Goal: Contribute content: Add original content to the website for others to see

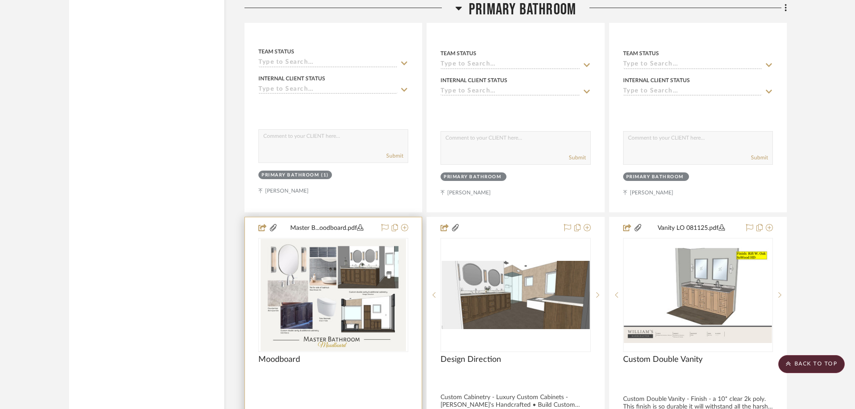
scroll to position [1975, 0]
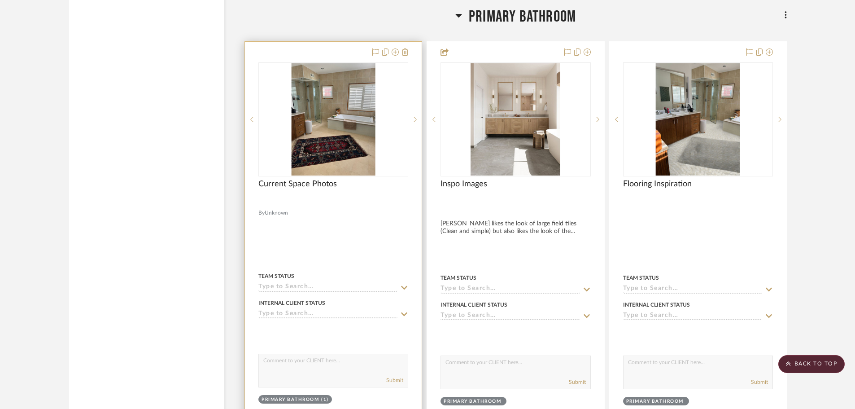
click at [0, 0] on img at bounding box center [0, 0] width 0 height 0
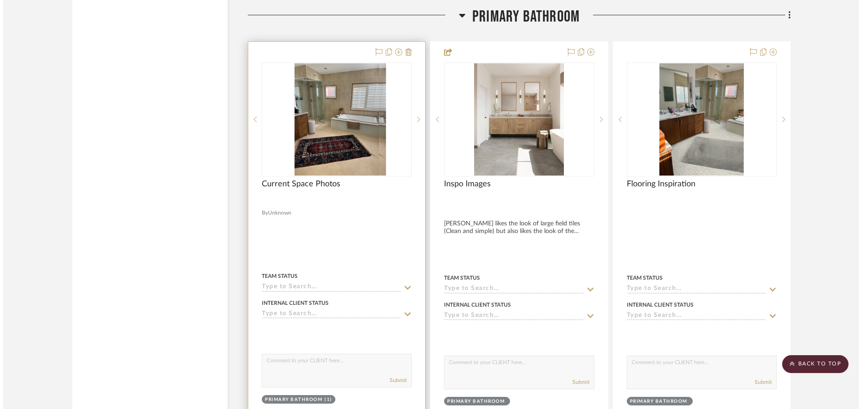
scroll to position [0, 0]
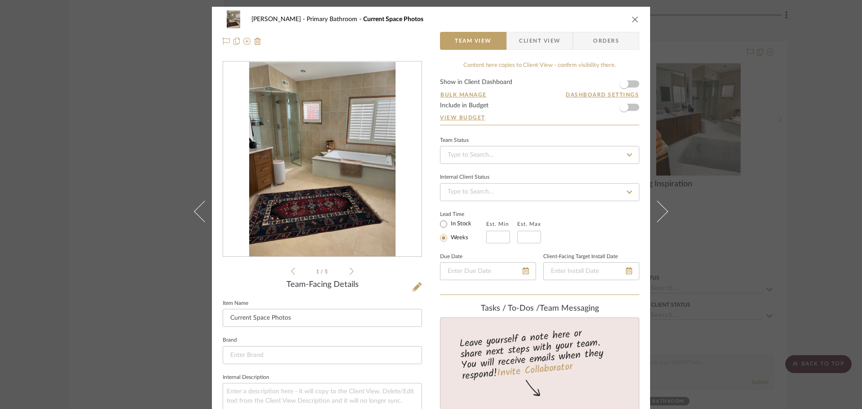
click at [329, 173] on img "0" at bounding box center [322, 159] width 146 height 195
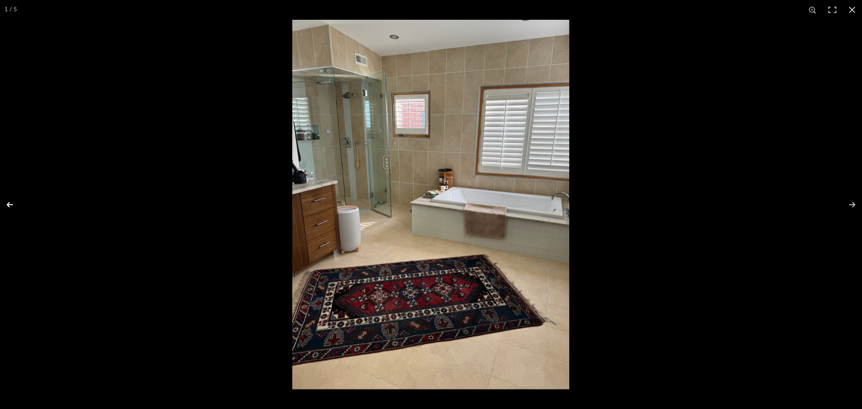
click at [13, 202] on button at bounding box center [15, 204] width 31 height 45
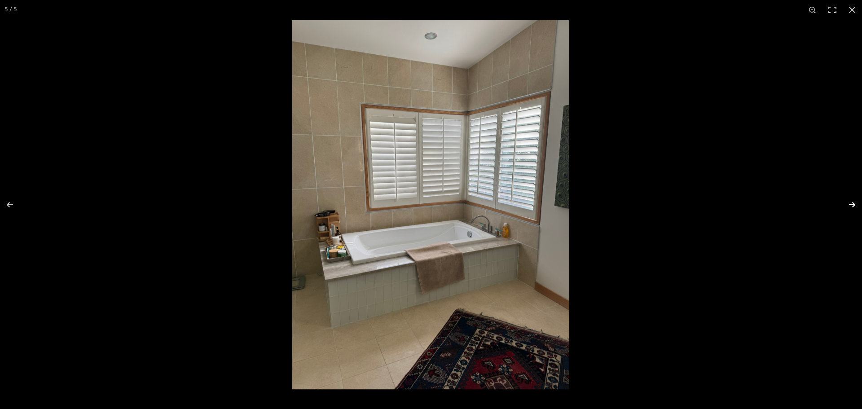
click at [853, 204] on button at bounding box center [845, 204] width 31 height 45
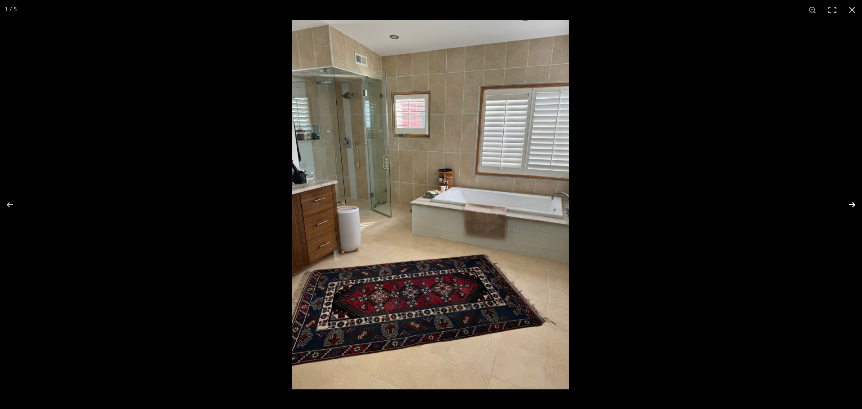
click at [853, 204] on button at bounding box center [845, 204] width 31 height 45
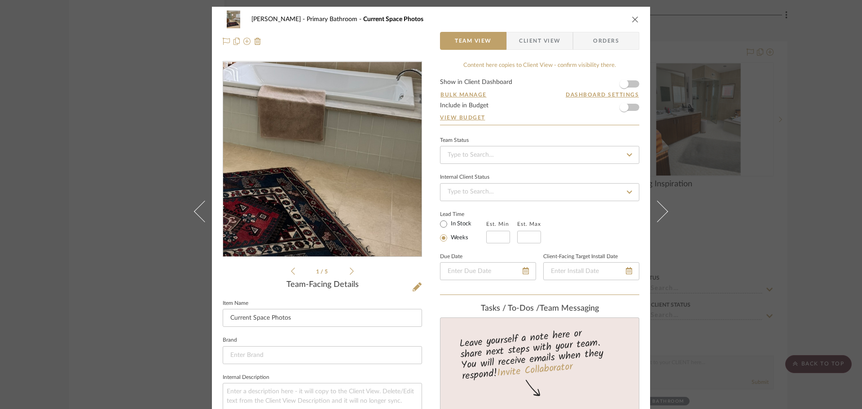
click at [358, 183] on img "0" at bounding box center [322, 159] width 146 height 195
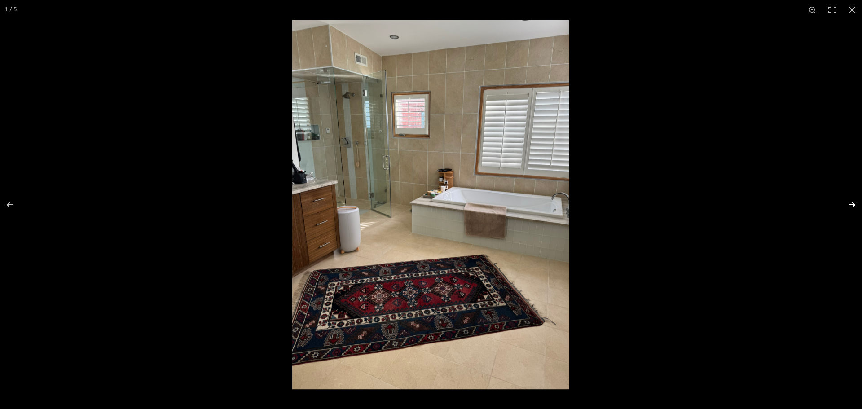
click at [855, 204] on button at bounding box center [845, 204] width 31 height 45
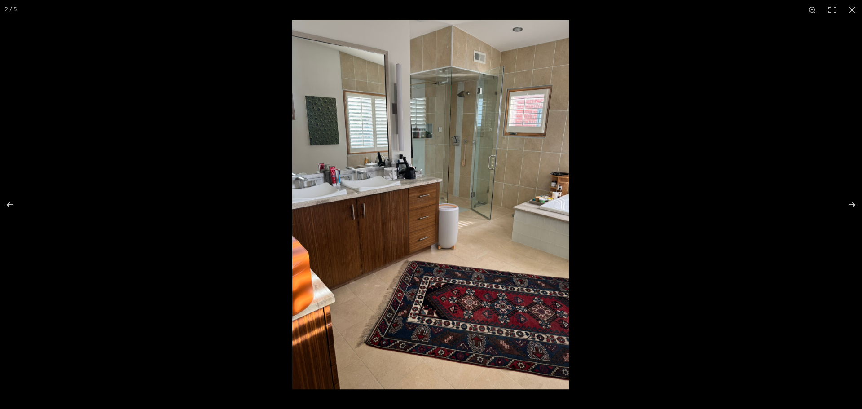
click at [361, 180] on img at bounding box center [430, 204] width 277 height 369
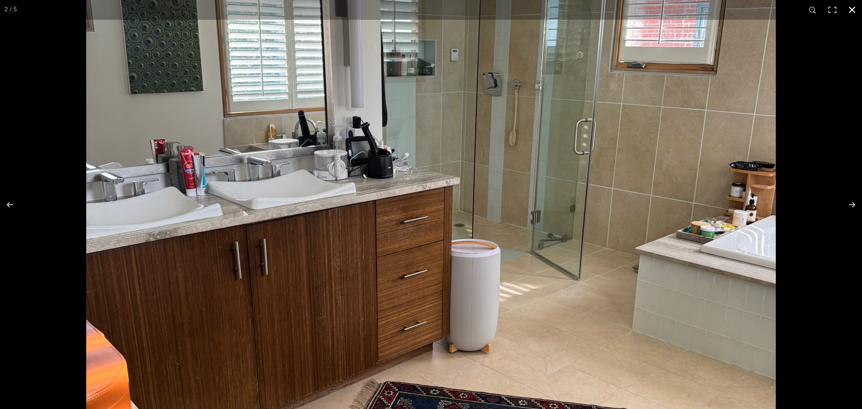
click at [39, 92] on div at bounding box center [431, 204] width 862 height 409
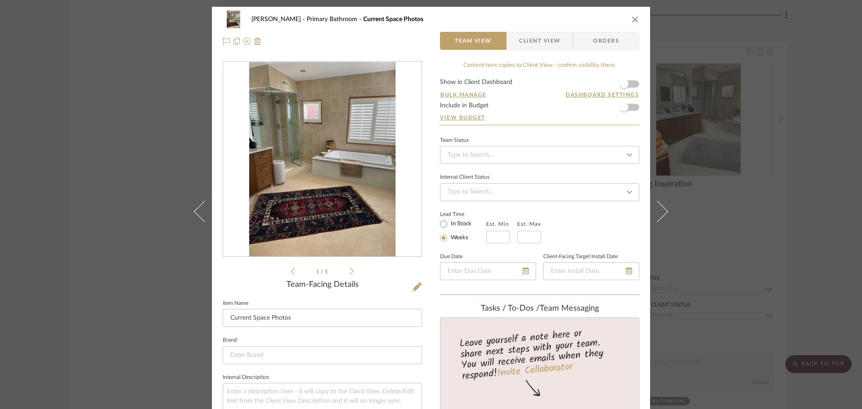
click at [180, 192] on div "[PERSON_NAME] Primary Bathroom Current Space Photos Team View Client View Order…" at bounding box center [431, 204] width 862 height 409
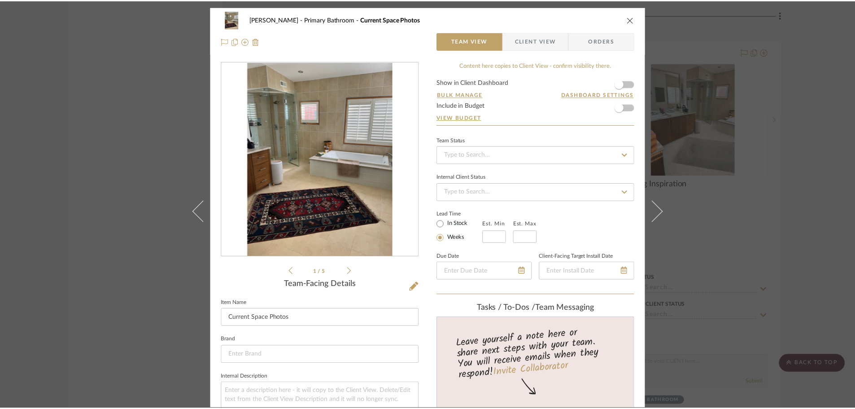
scroll to position [1975, 0]
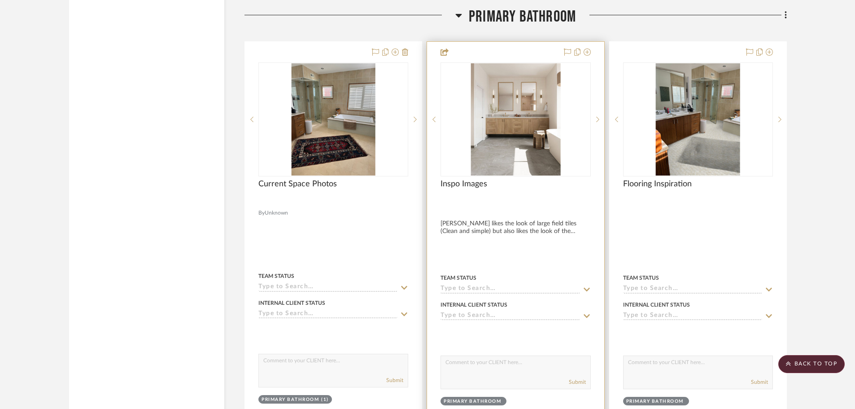
click at [543, 142] on img "0" at bounding box center [516, 119] width 90 height 112
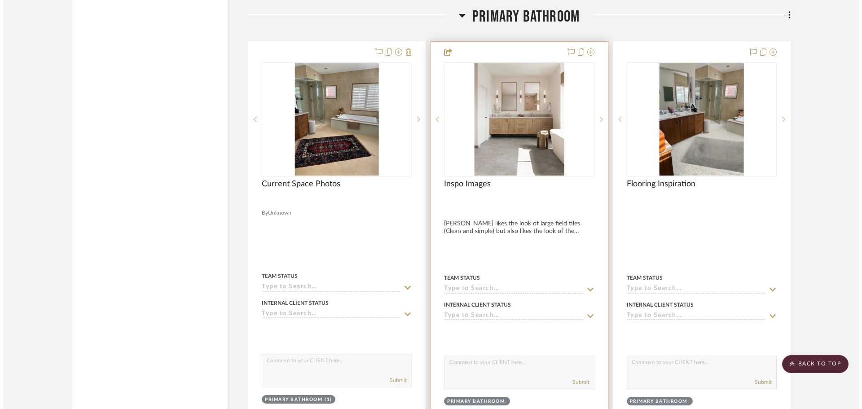
scroll to position [0, 0]
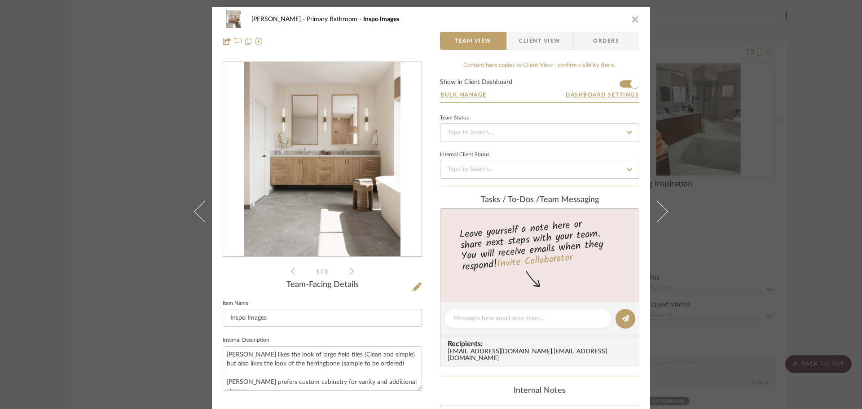
click at [334, 168] on img "0" at bounding box center [322, 159] width 156 height 195
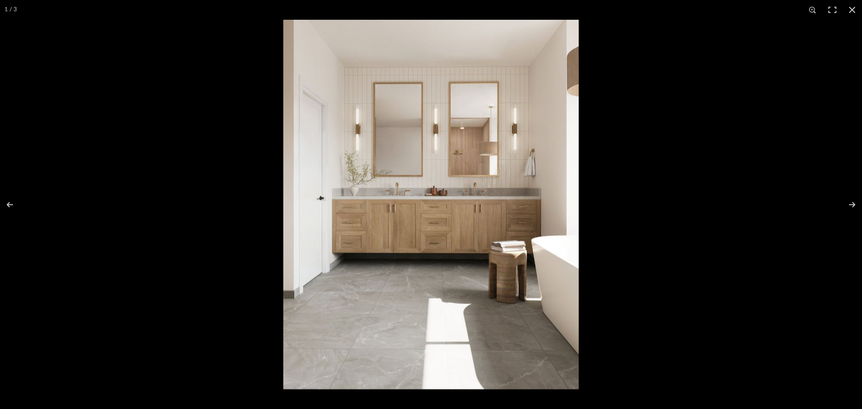
click at [481, 219] on img at bounding box center [430, 204] width 295 height 369
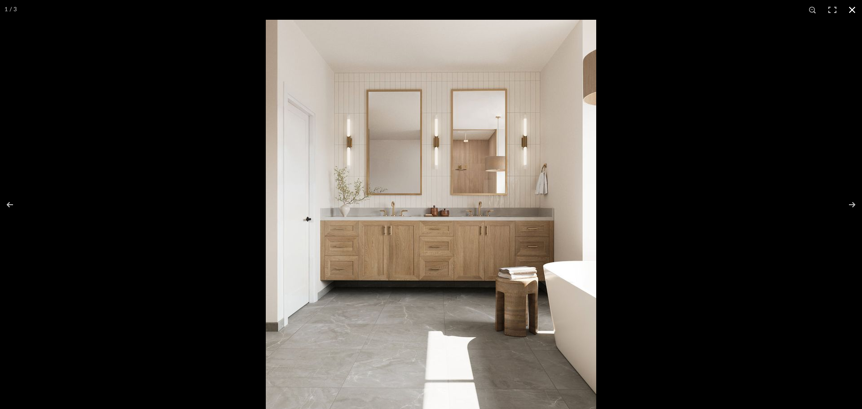
click at [152, 25] on div at bounding box center [431, 204] width 862 height 409
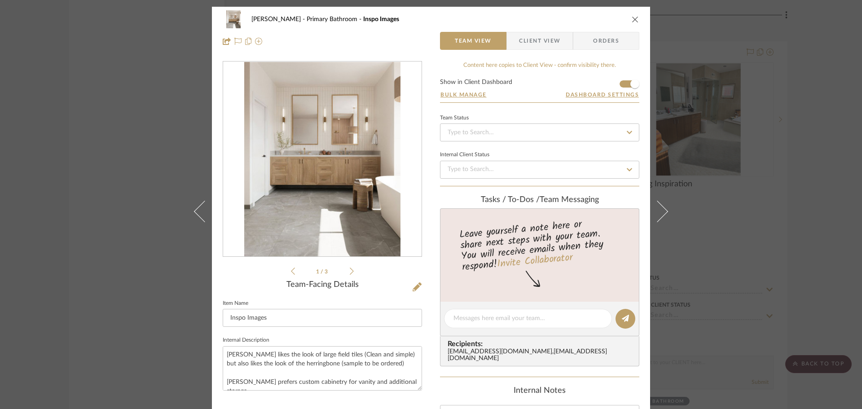
click at [73, 162] on div "[PERSON_NAME] Primary Bathroom Inspo Images Team View Client View Orders 1 / 3 …" at bounding box center [431, 204] width 862 height 409
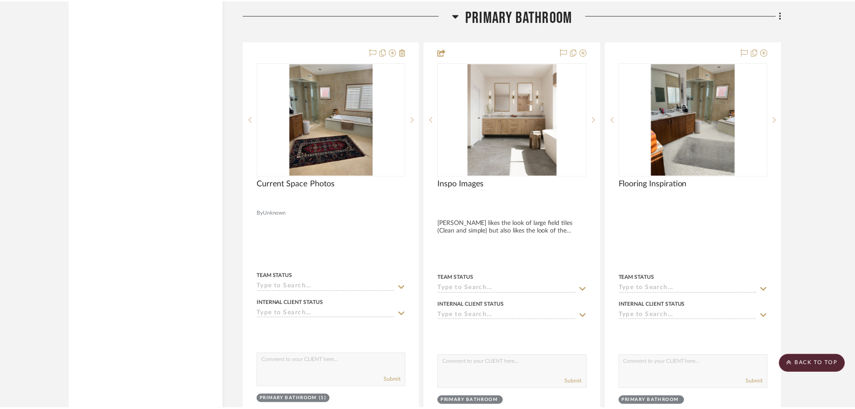
scroll to position [1975, 0]
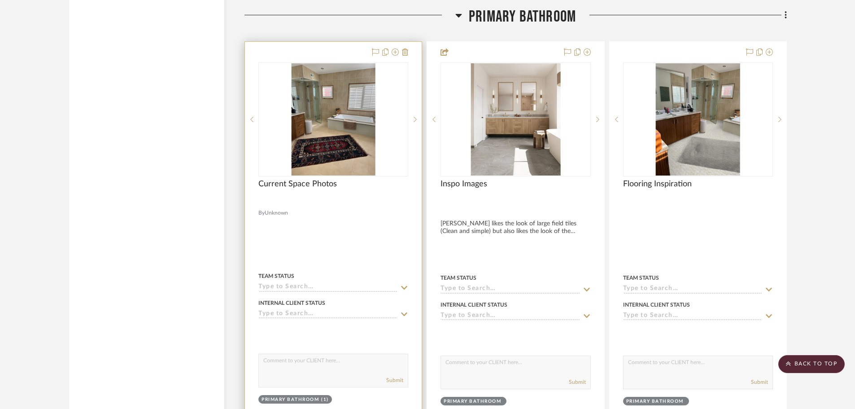
click at [336, 136] on img "0" at bounding box center [333, 119] width 84 height 112
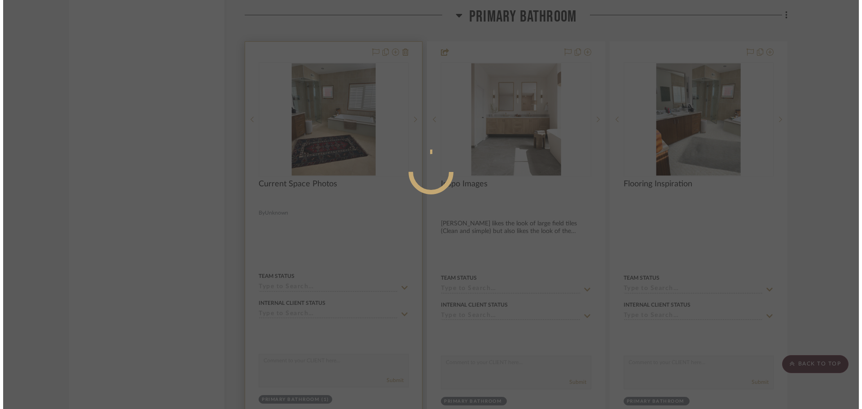
scroll to position [0, 0]
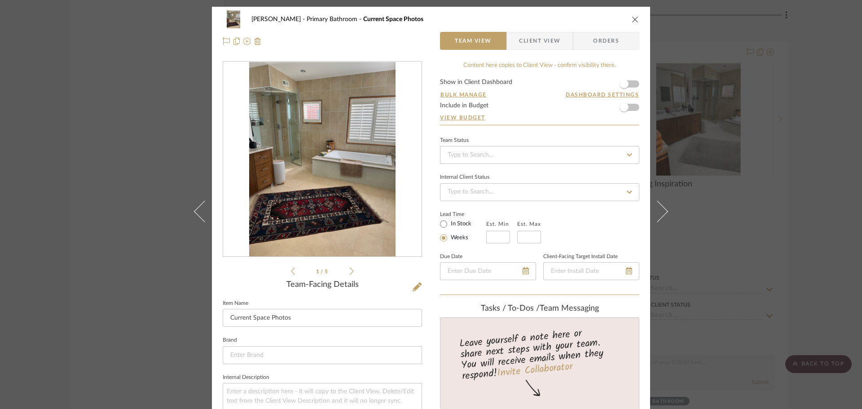
click at [336, 236] on img "0" at bounding box center [322, 159] width 146 height 195
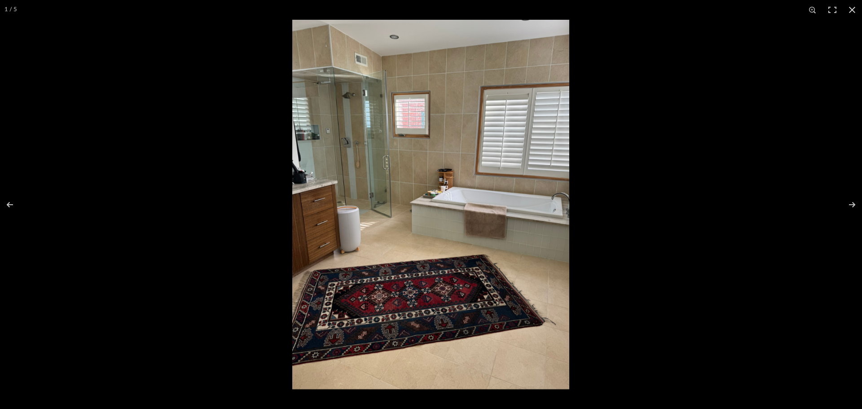
click at [505, 295] on img at bounding box center [430, 204] width 277 height 369
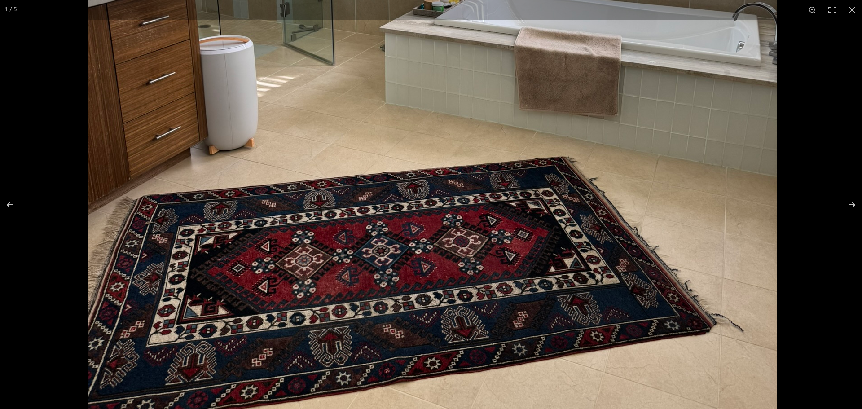
click at [501, 254] on img at bounding box center [432, 32] width 689 height 919
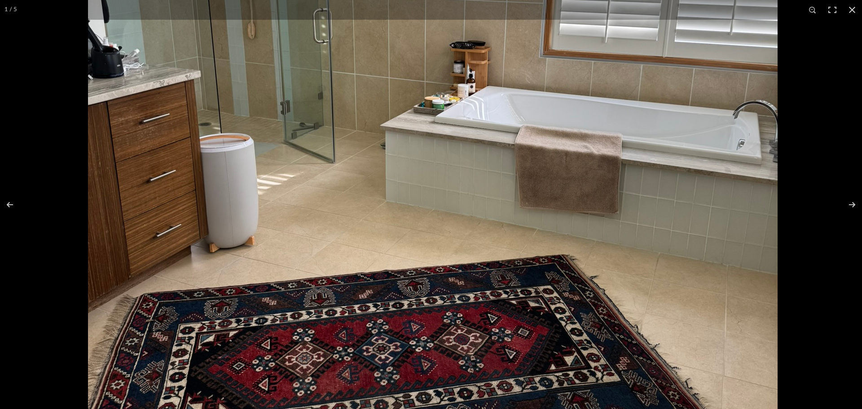
click at [510, 250] on img at bounding box center [432, 130] width 689 height 919
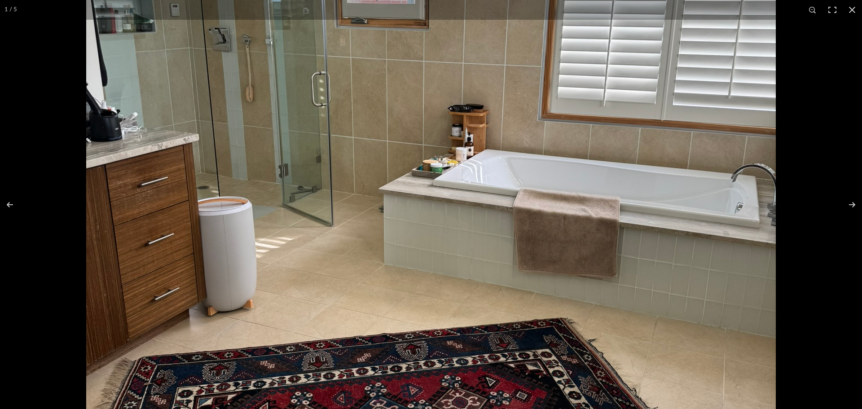
click at [511, 323] on img at bounding box center [430, 193] width 689 height 919
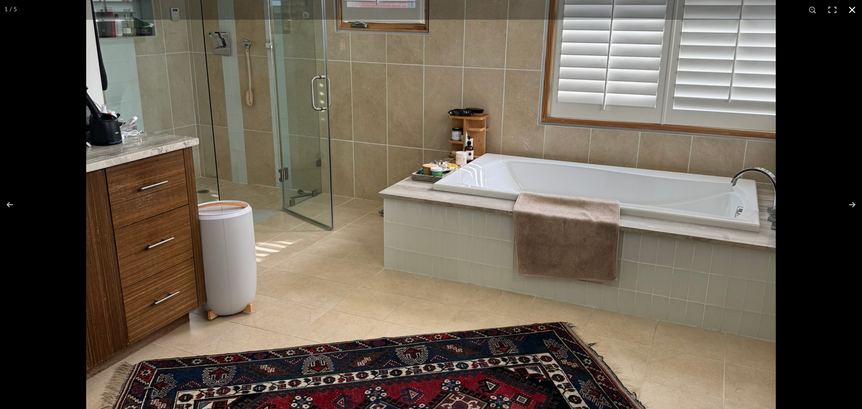
click at [32, 142] on div at bounding box center [431, 204] width 862 height 409
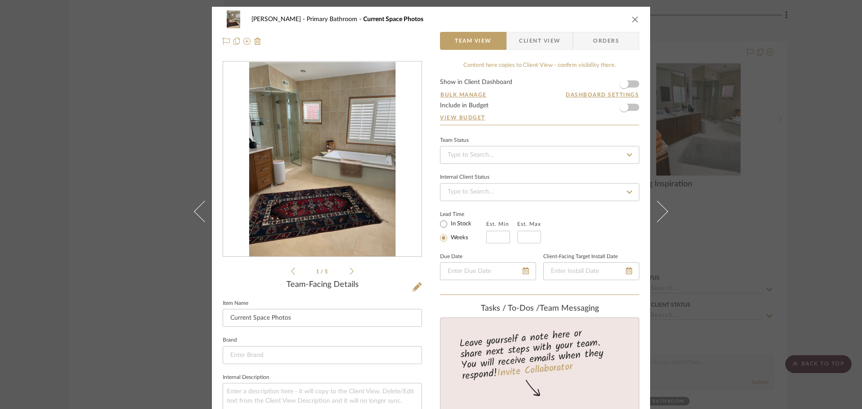
click at [131, 176] on div "[PERSON_NAME] Primary Bathroom Current Space Photos Team View Client View Order…" at bounding box center [431, 204] width 862 height 409
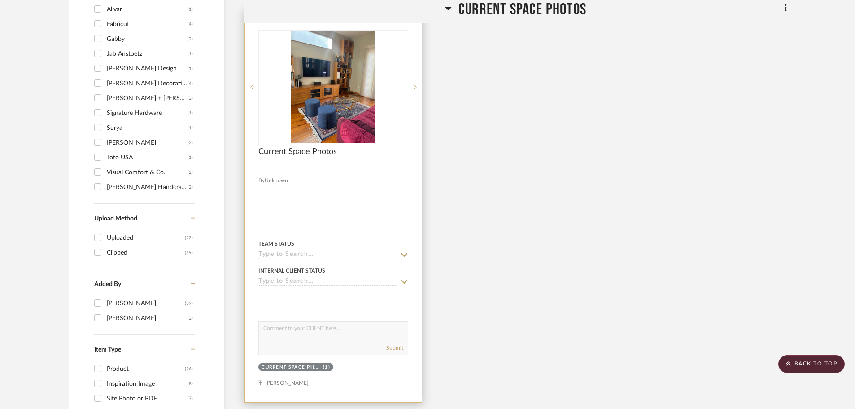
scroll to position [987, 0]
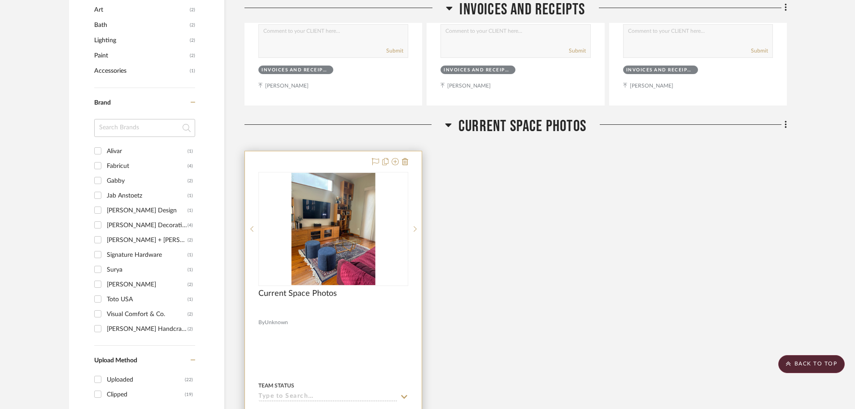
click at [0, 0] on img at bounding box center [0, 0] width 0 height 0
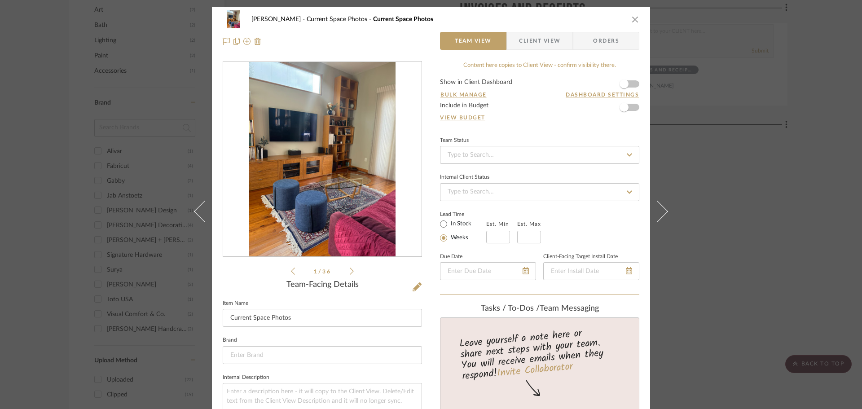
click at [354, 194] on div at bounding box center [322, 159] width 198 height 196
click at [330, 191] on img "0" at bounding box center [322, 159] width 146 height 195
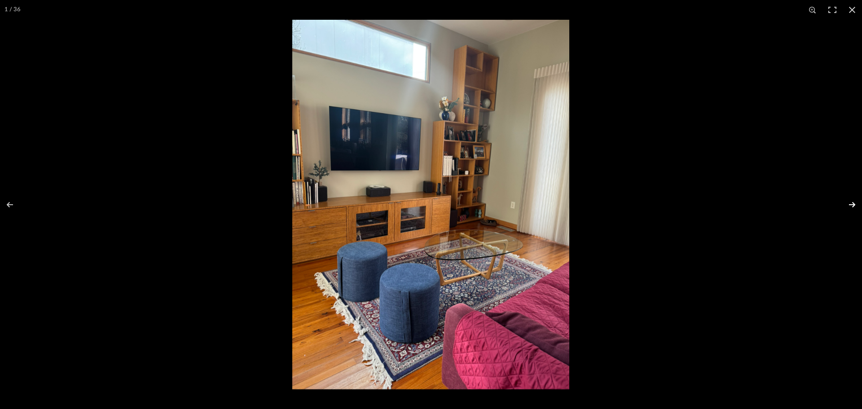
click at [855, 208] on button at bounding box center [845, 204] width 31 height 45
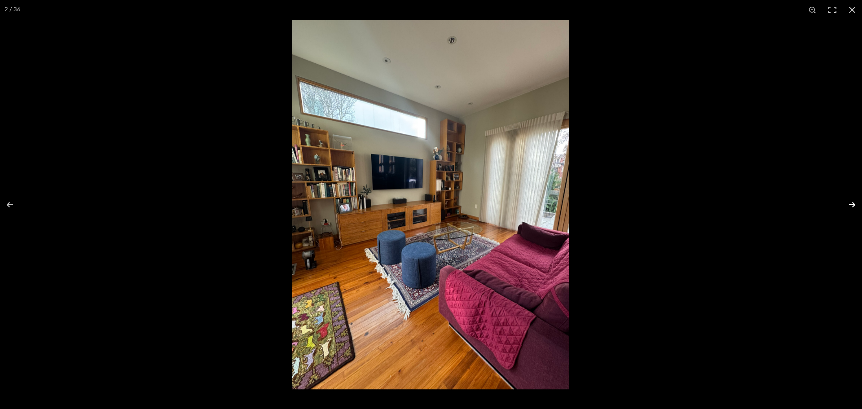
click at [855, 208] on button at bounding box center [845, 204] width 31 height 45
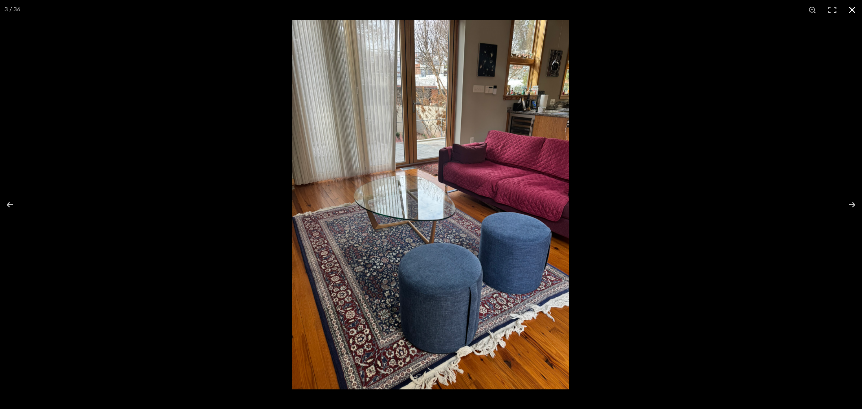
click at [145, 281] on div at bounding box center [431, 204] width 862 height 409
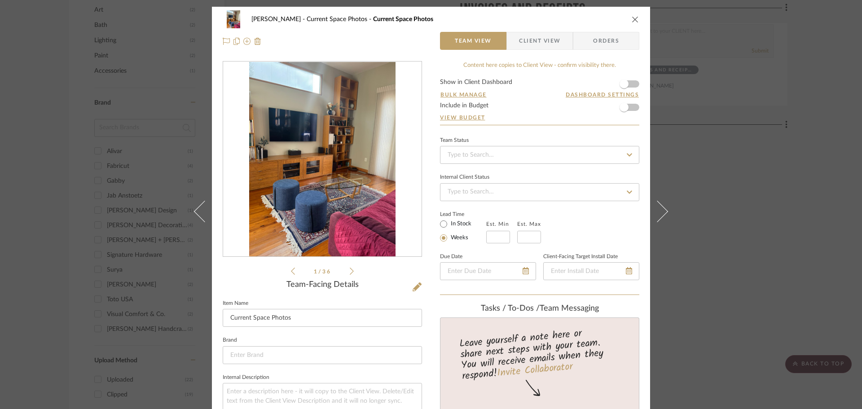
click at [122, 271] on div "[PERSON_NAME] Current Space Photos Current Space Photos Team View Client View O…" at bounding box center [431, 204] width 862 height 409
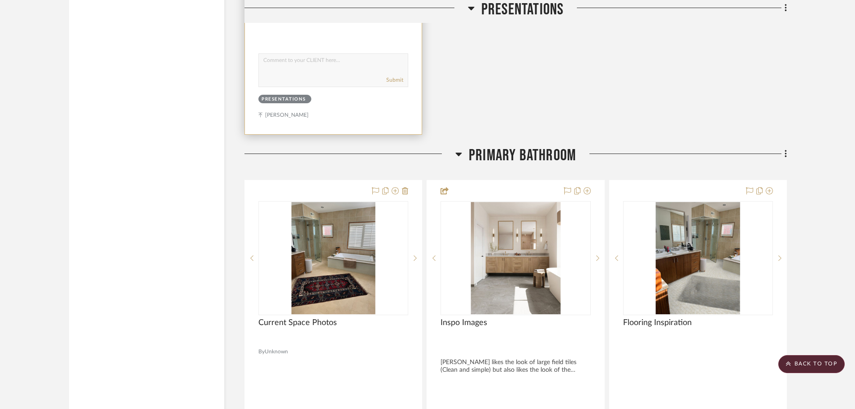
scroll to position [1885, 0]
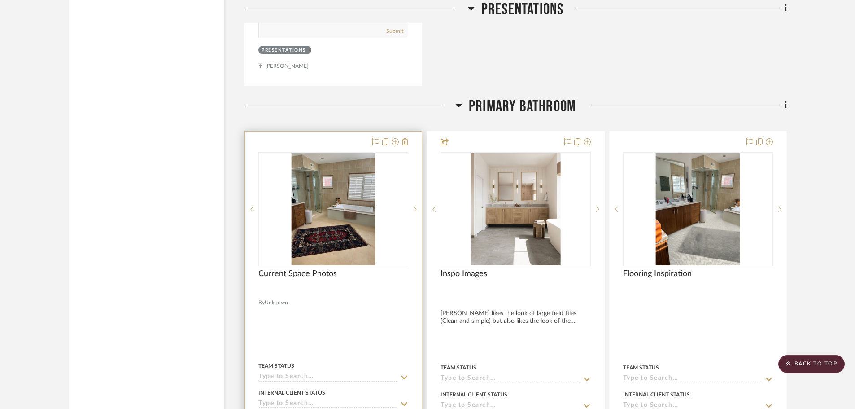
click at [325, 227] on img "0" at bounding box center [333, 209] width 84 height 112
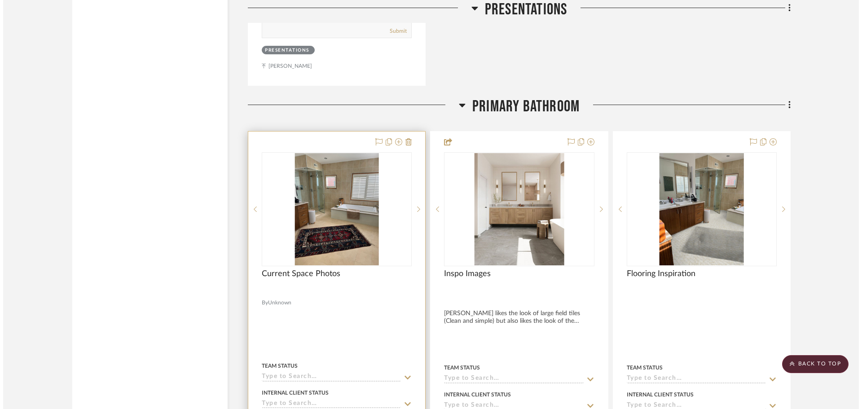
scroll to position [0, 0]
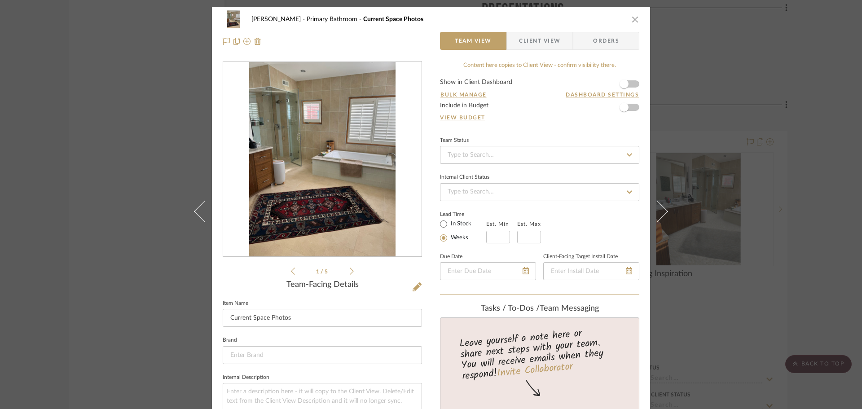
click at [370, 248] on img "0" at bounding box center [322, 159] width 146 height 195
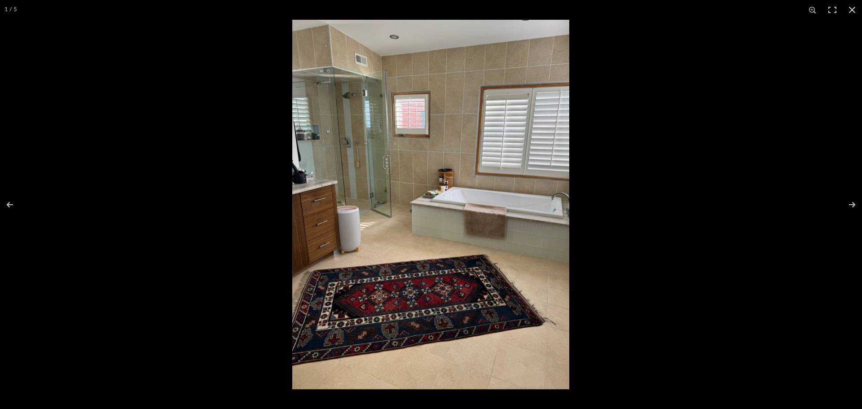
click at [468, 285] on img at bounding box center [430, 204] width 277 height 369
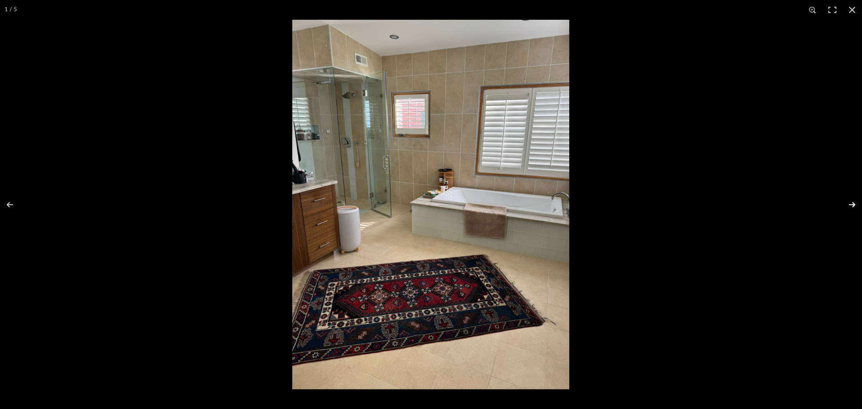
click at [851, 207] on button at bounding box center [845, 204] width 31 height 45
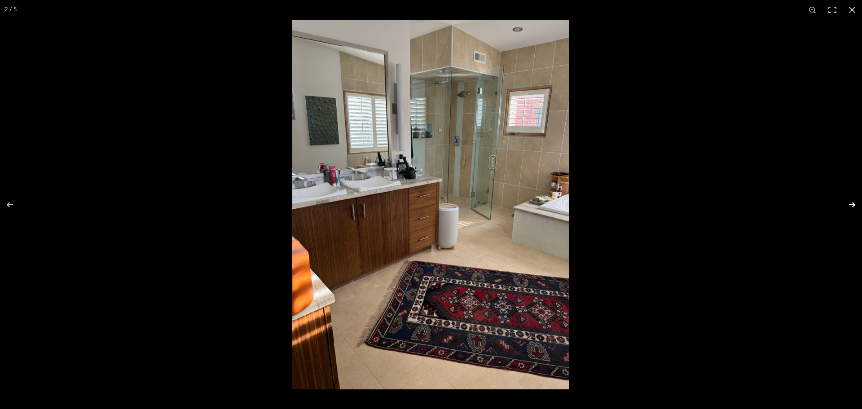
click at [851, 207] on button at bounding box center [845, 204] width 31 height 45
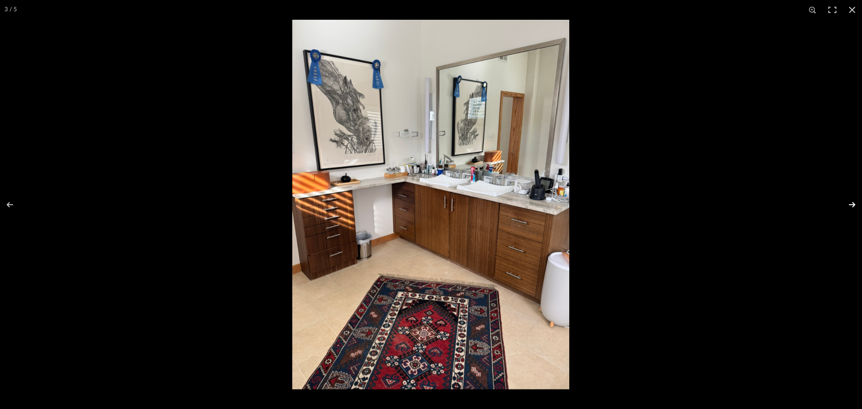
click at [847, 204] on button at bounding box center [845, 204] width 31 height 45
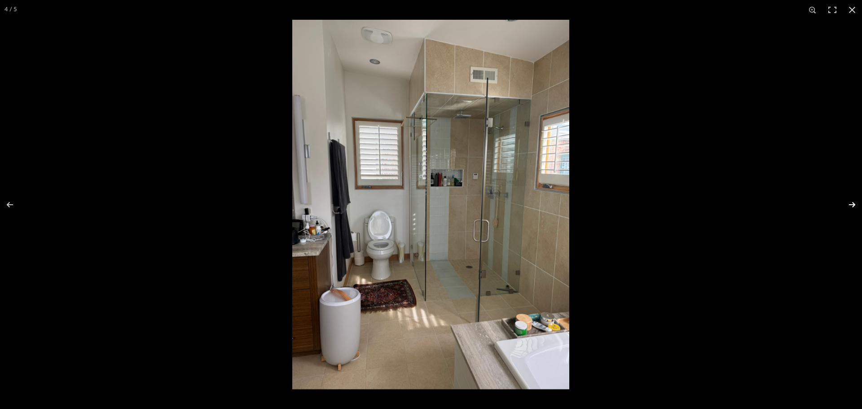
click at [847, 204] on button at bounding box center [845, 204] width 31 height 45
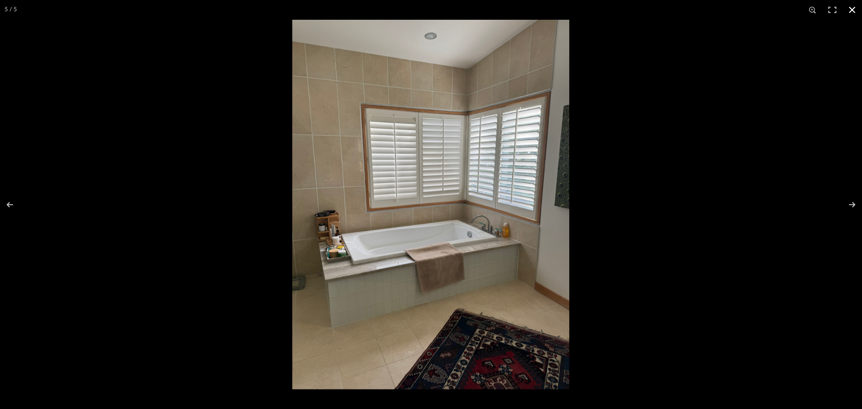
click at [233, 106] on div at bounding box center [431, 204] width 862 height 409
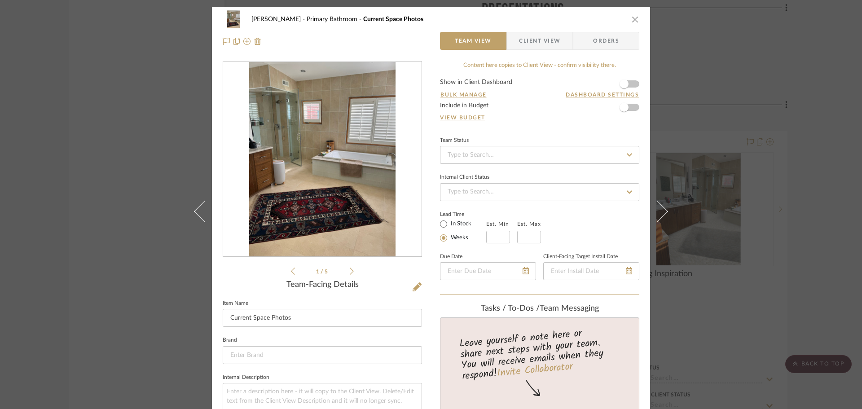
click at [143, 189] on div "[PERSON_NAME] Primary Bathroom Current Space Photos Team View Client View Order…" at bounding box center [431, 204] width 862 height 409
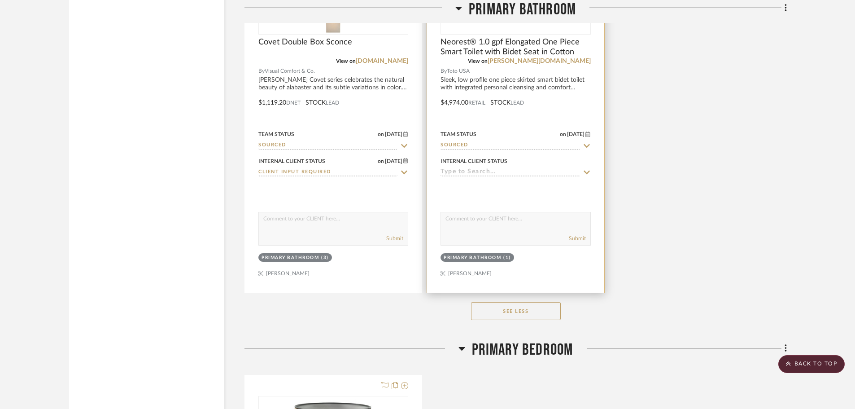
scroll to position [3321, 0]
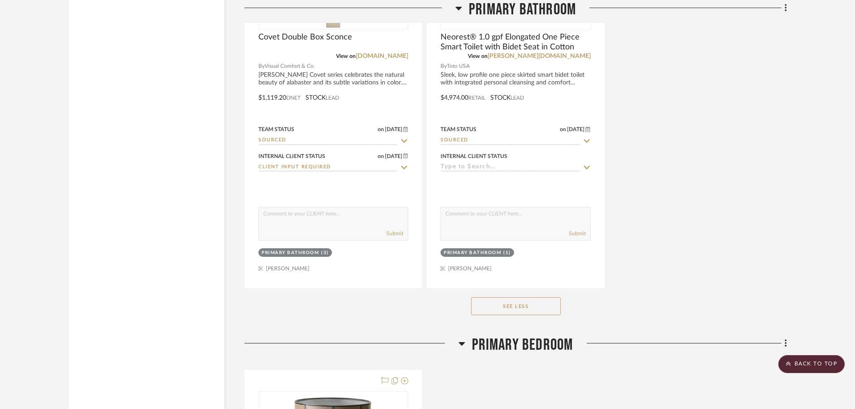
click at [524, 312] on button "See Less" at bounding box center [516, 306] width 90 height 18
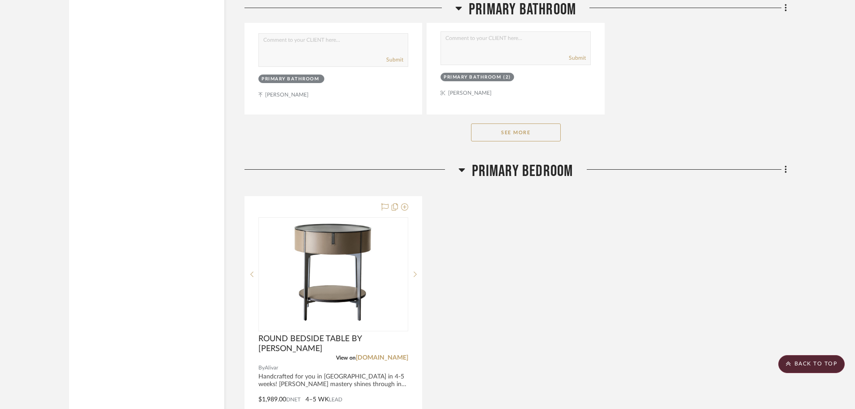
scroll to position [2962, 0]
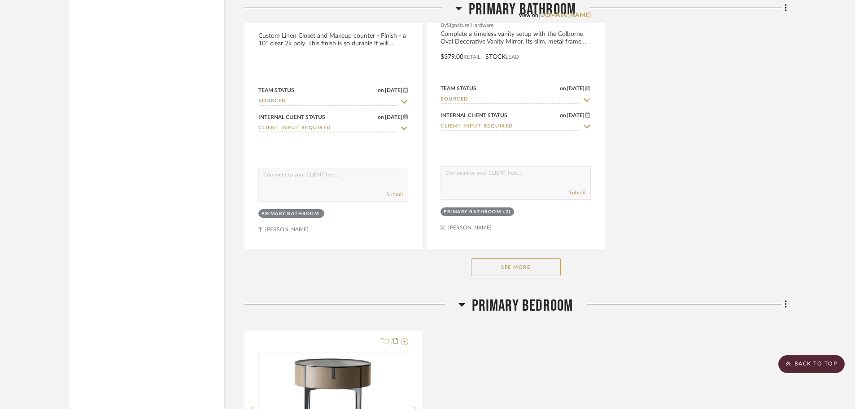
click at [522, 269] on button "See More" at bounding box center [516, 267] width 90 height 18
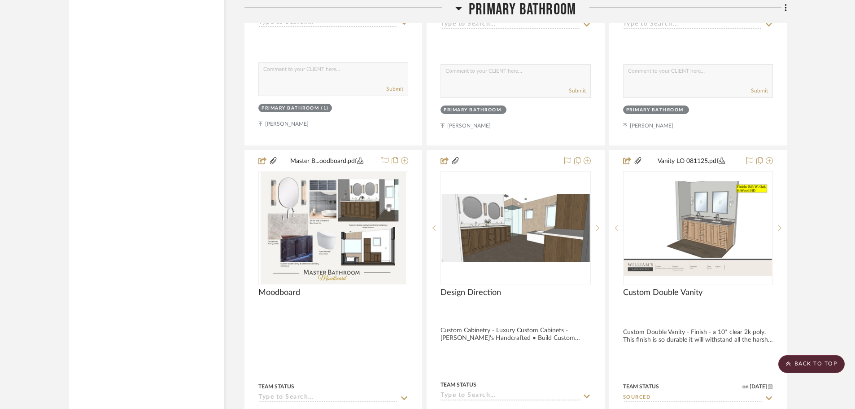
scroll to position [2244, 0]
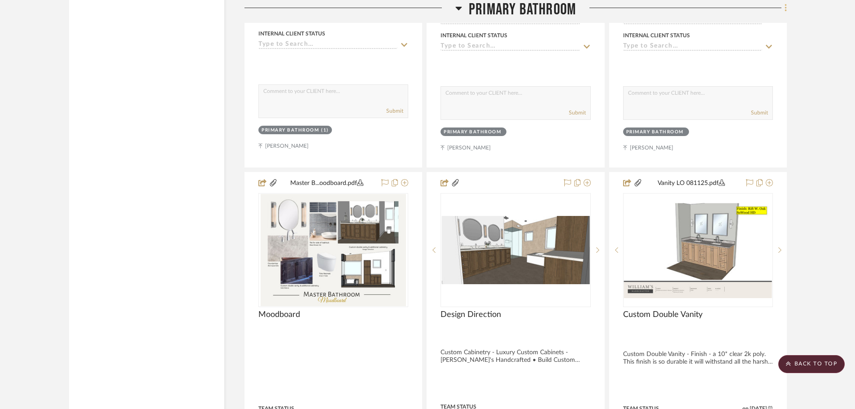
click at [785, 5] on icon at bounding box center [786, 8] width 3 height 10
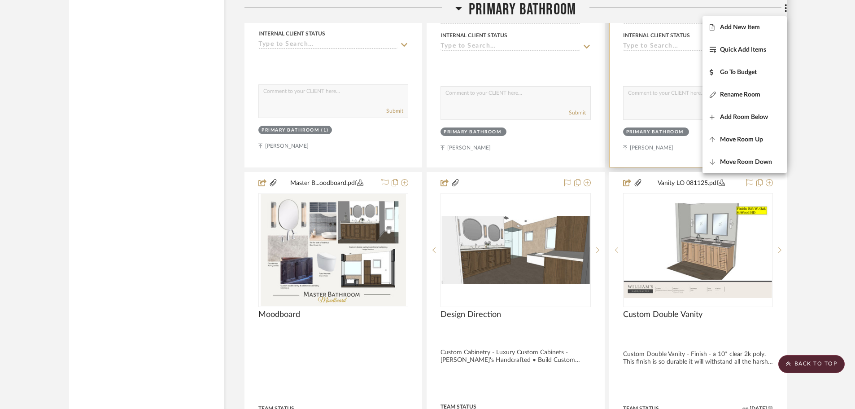
click at [762, 26] on span "Add New Item" at bounding box center [745, 28] width 70 height 8
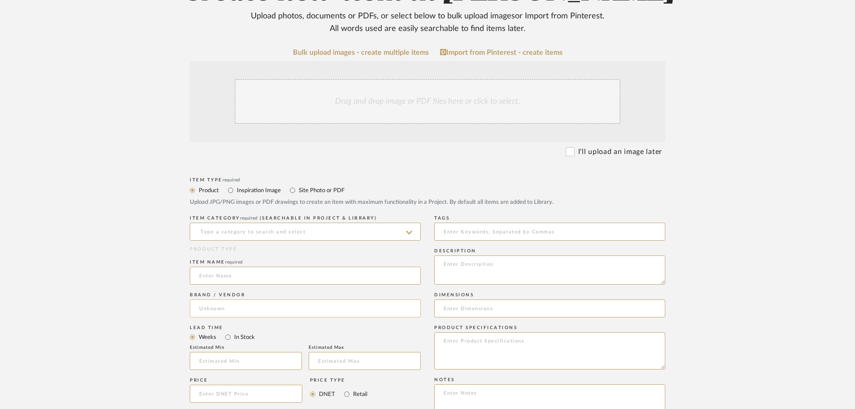
scroll to position [135, 0]
click at [251, 232] on input at bounding box center [305, 231] width 231 height 18
click at [261, 232] on input at bounding box center [305, 231] width 231 height 18
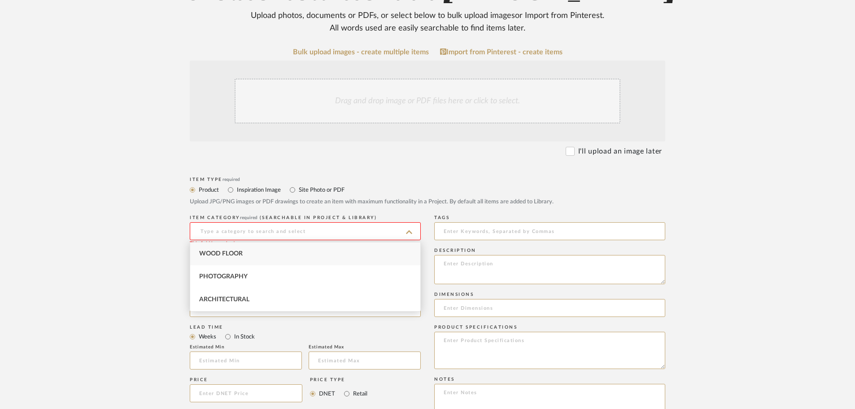
type input "f"
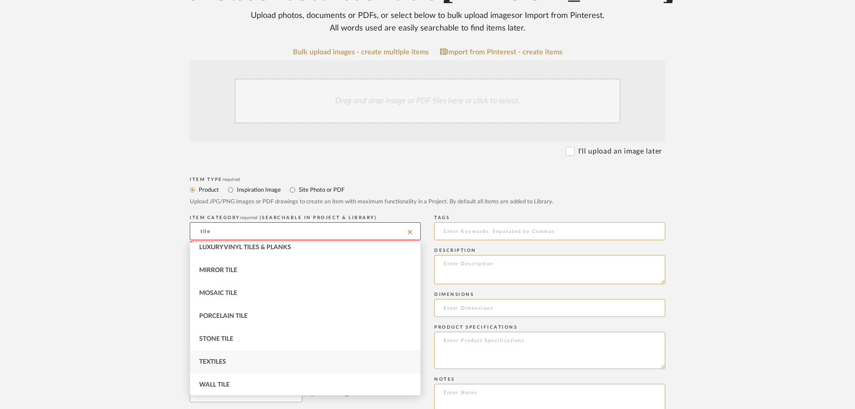
scroll to position [168, 0]
click at [319, 379] on div "Wall Tile" at bounding box center [305, 383] width 230 height 23
type input "Wall Tile"
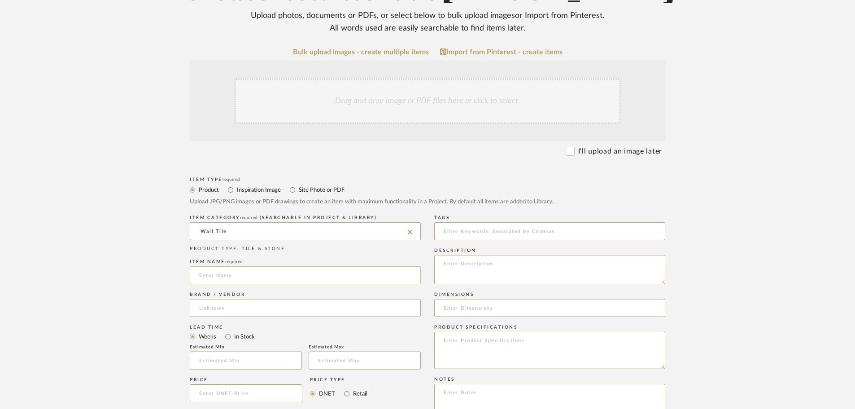
click at [274, 283] on input at bounding box center [305, 275] width 231 height 18
click at [523, 265] on textarea at bounding box center [549, 269] width 231 height 29
click at [253, 268] on input at bounding box center [305, 275] width 231 height 18
click at [282, 230] on input "Wall Tile" at bounding box center [305, 231] width 231 height 18
click at [283, 230] on input "Wall Tile" at bounding box center [305, 231] width 231 height 18
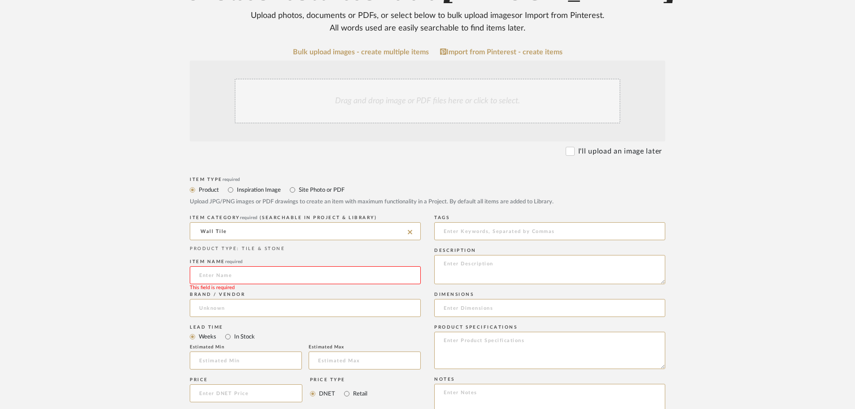
click at [232, 282] on input at bounding box center [305, 275] width 231 height 18
type input "Bathtub tile"
click at [477, 271] on textarea at bounding box center [549, 269] width 231 height 29
click at [446, 264] on textarea "25SFT" at bounding box center [549, 269] width 231 height 29
click at [444, 266] on textarea "25SFT" at bounding box center [549, 269] width 231 height 29
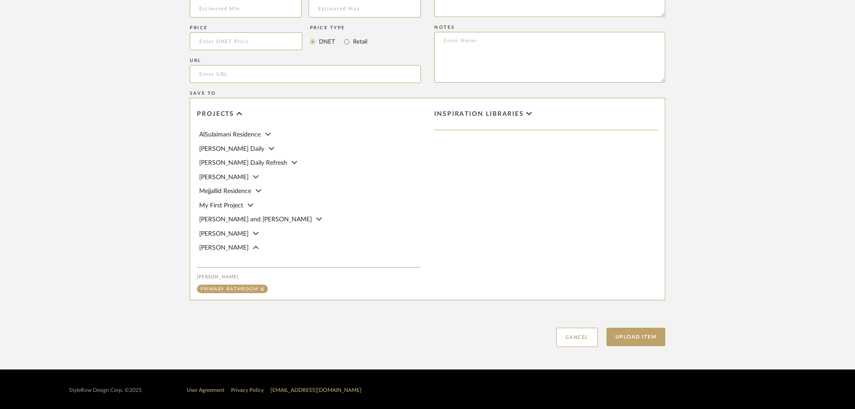
scroll to position [488, 0]
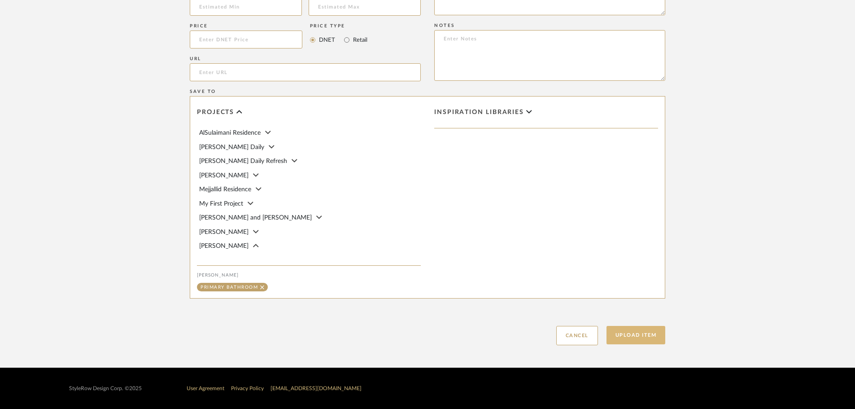
type textarea "Area 25SFT"
click at [640, 328] on button "Upload Item" at bounding box center [636, 335] width 59 height 18
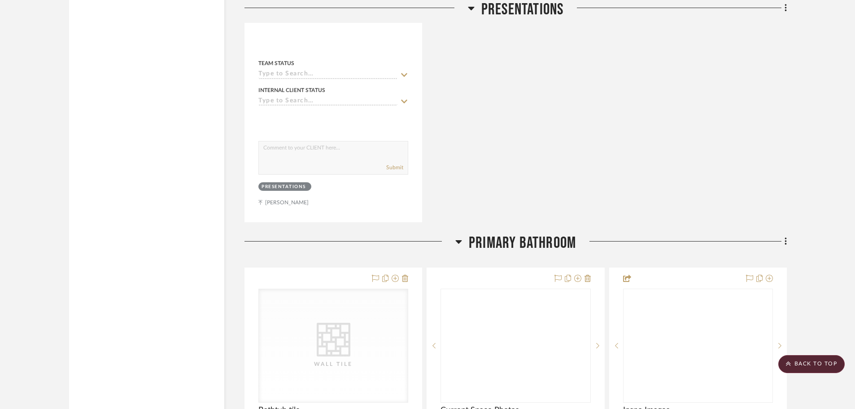
scroll to position [1980, 0]
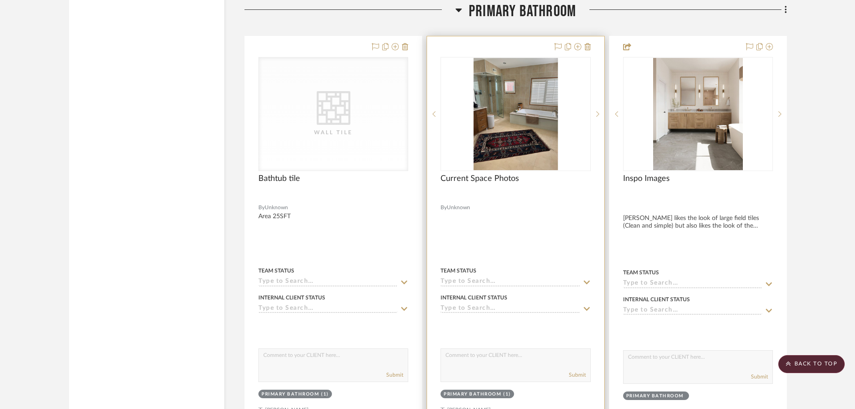
click at [0, 0] on img at bounding box center [0, 0] width 0 height 0
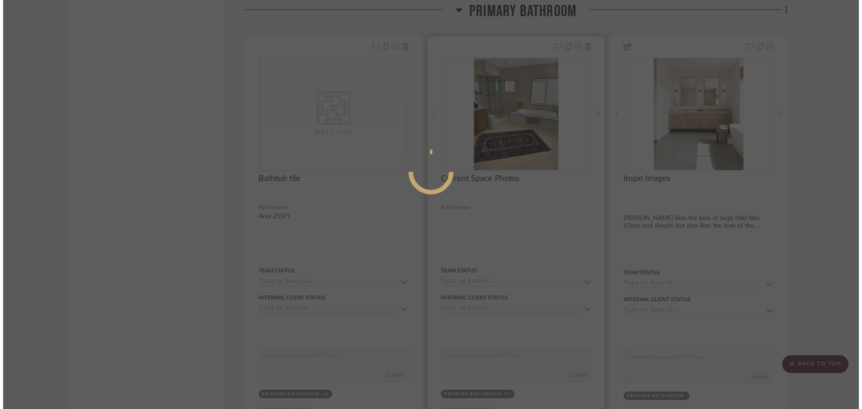
scroll to position [0, 0]
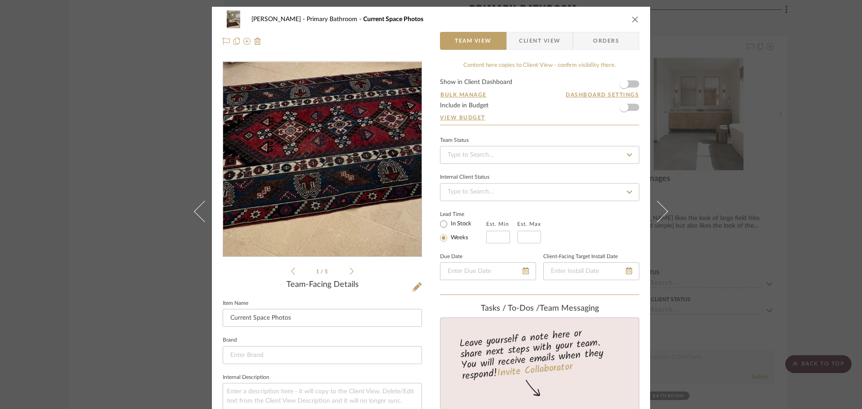
click at [303, 217] on img "0" at bounding box center [322, 159] width 146 height 195
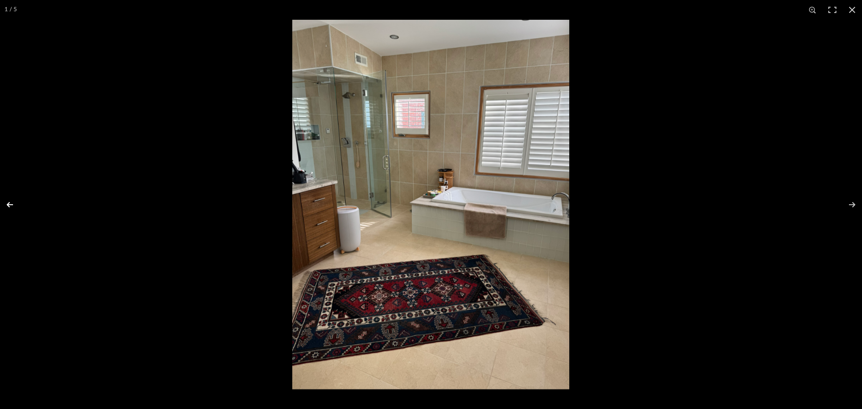
click at [12, 202] on button at bounding box center [15, 204] width 31 height 45
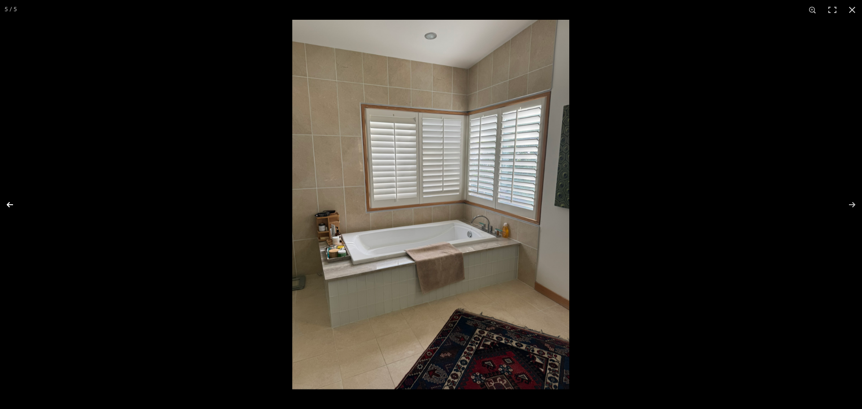
click at [12, 202] on button at bounding box center [15, 204] width 31 height 45
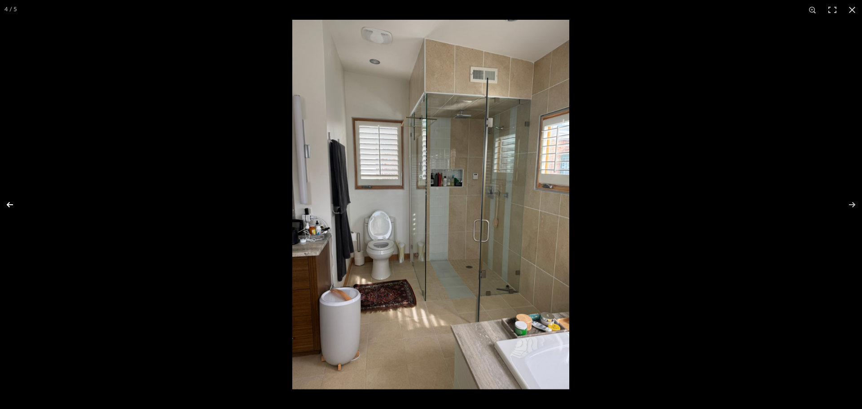
click at [12, 202] on button at bounding box center [15, 204] width 31 height 45
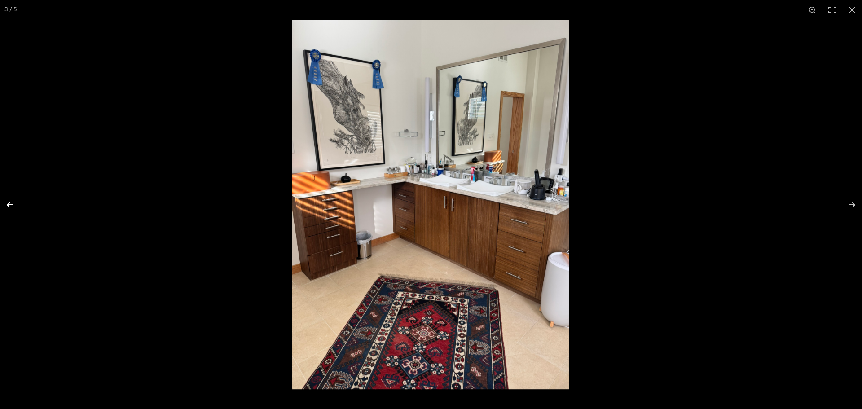
click at [12, 202] on button at bounding box center [15, 204] width 31 height 45
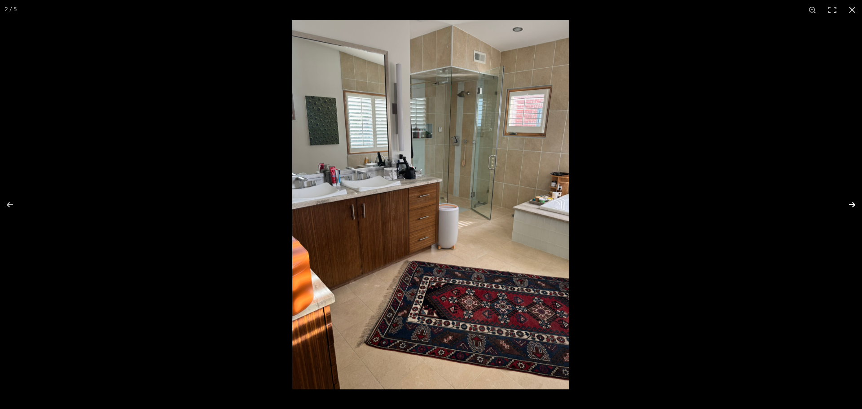
click at [853, 202] on button at bounding box center [845, 204] width 31 height 45
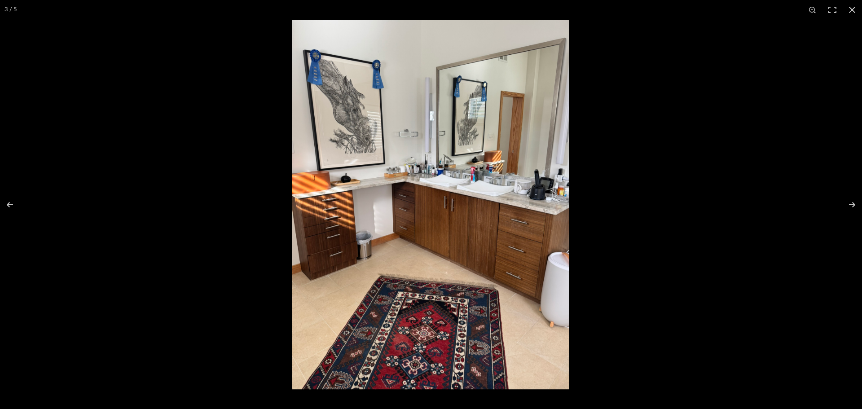
click at [485, 178] on img at bounding box center [430, 204] width 277 height 369
